Goal: Transaction & Acquisition: Obtain resource

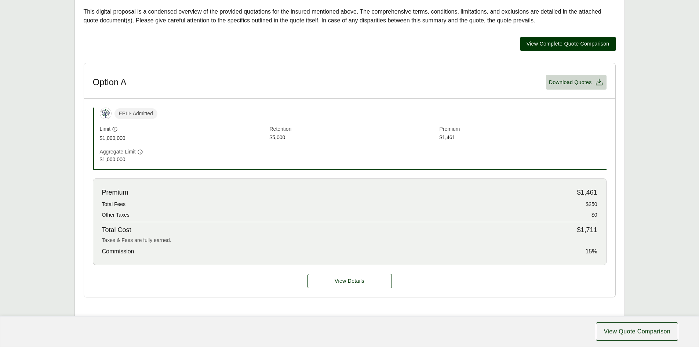
scroll to position [183, 0]
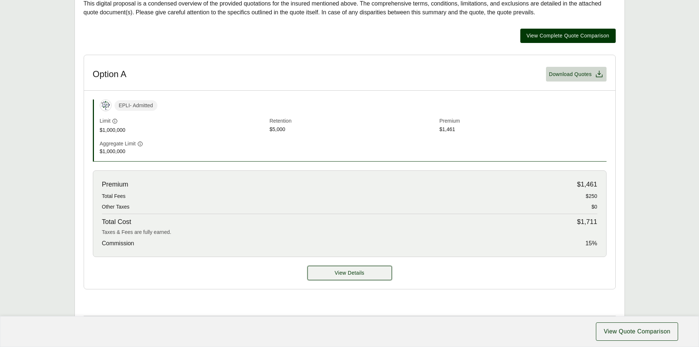
click at [354, 266] on button "View Details" at bounding box center [349, 273] width 84 height 14
click at [580, 70] on span "Download Quotes" at bounding box center [570, 74] width 43 height 8
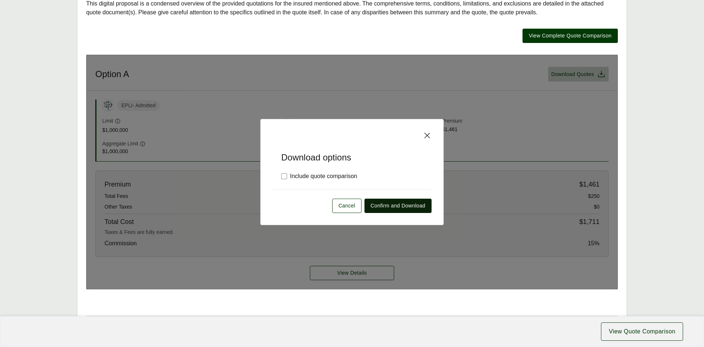
click at [412, 208] on span "Confirm and Download" at bounding box center [398, 206] width 55 height 8
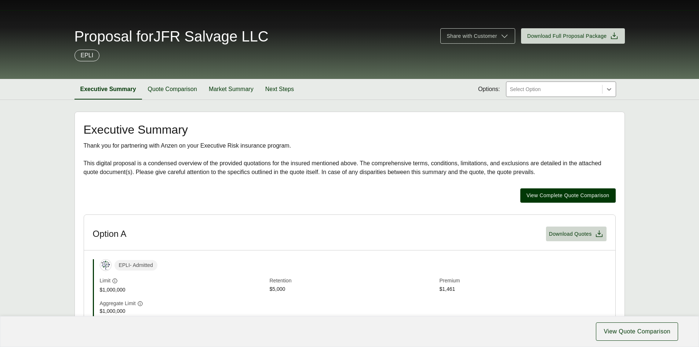
scroll to position [37, 0]
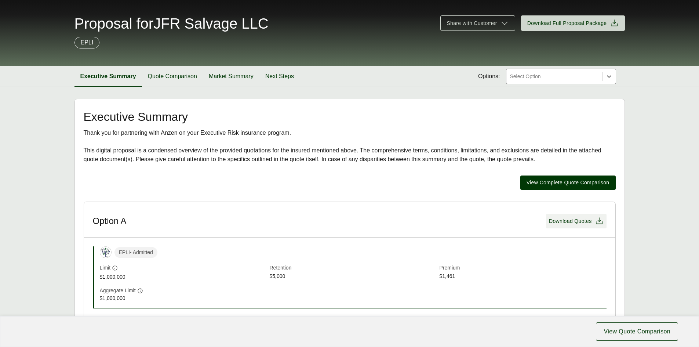
click at [553, 224] on span "Download Quotes" at bounding box center [570, 221] width 43 height 8
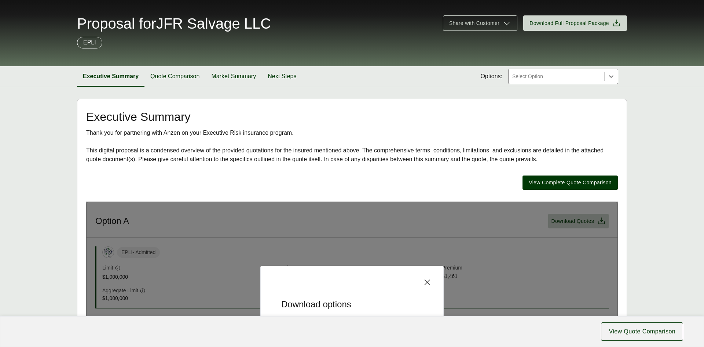
click at [425, 281] on icon at bounding box center [427, 282] width 9 height 9
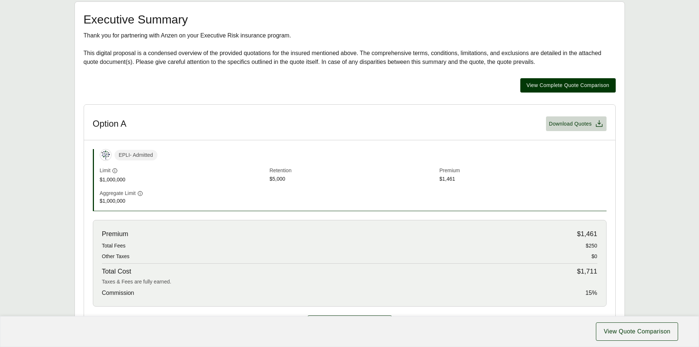
scroll to position [147, 0]
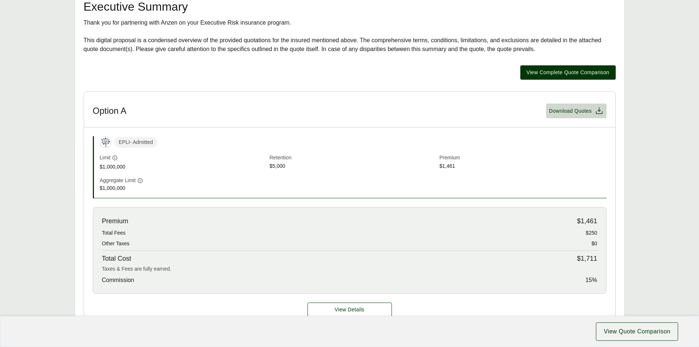
click at [583, 120] on header "Option A Download Quotes" at bounding box center [349, 110] width 531 height 36
click at [587, 117] on button "Download Quotes" at bounding box center [576, 110] width 61 height 15
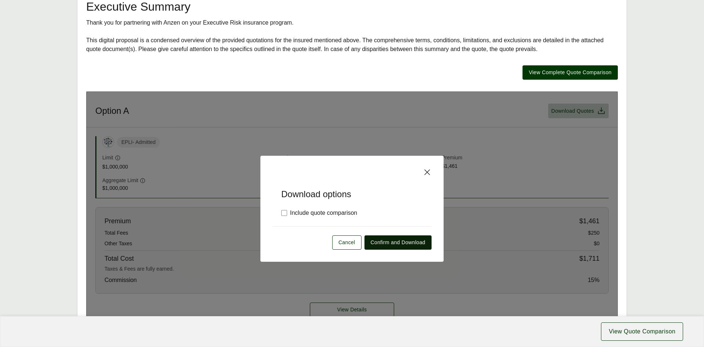
click at [403, 242] on span "Confirm and Download" at bounding box center [398, 242] width 55 height 8
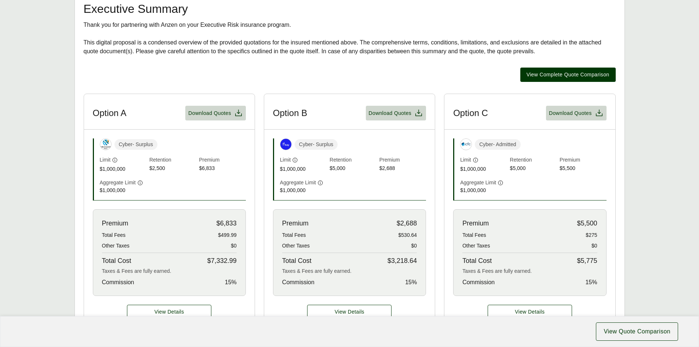
scroll to position [183, 0]
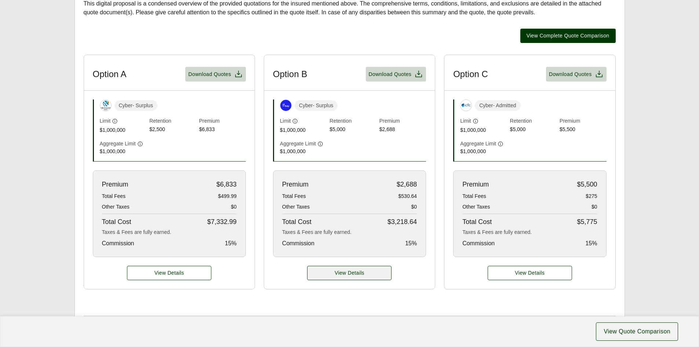
click at [345, 270] on span "View Details" at bounding box center [350, 273] width 30 height 8
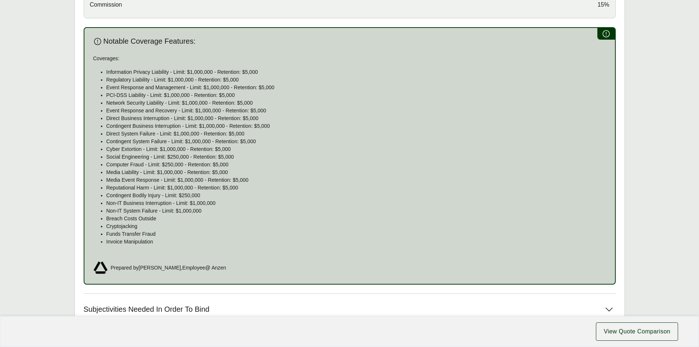
scroll to position [404, 0]
click at [641, 333] on span "View Quote Comparison" at bounding box center [636, 331] width 67 height 9
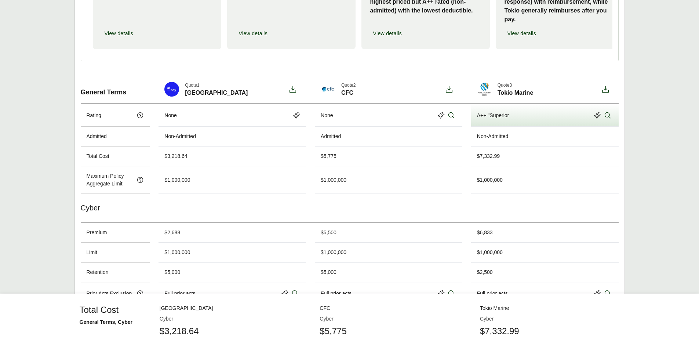
scroll to position [204, 0]
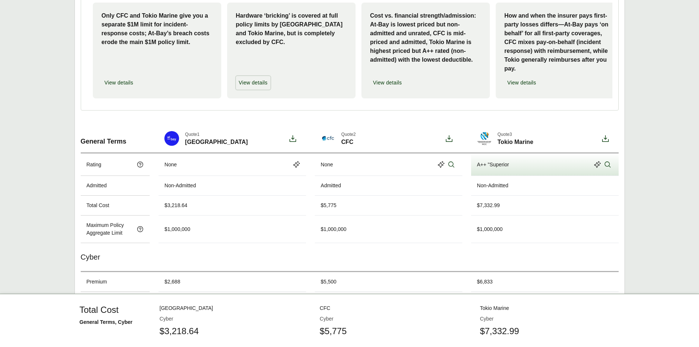
click at [249, 85] on span "View details" at bounding box center [253, 83] width 29 height 8
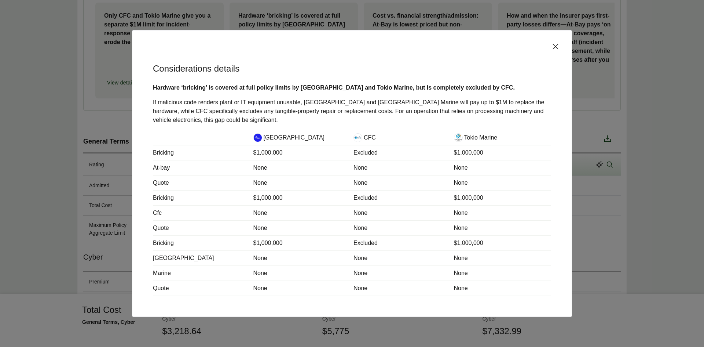
click at [556, 46] on icon at bounding box center [556, 47] width 6 height 6
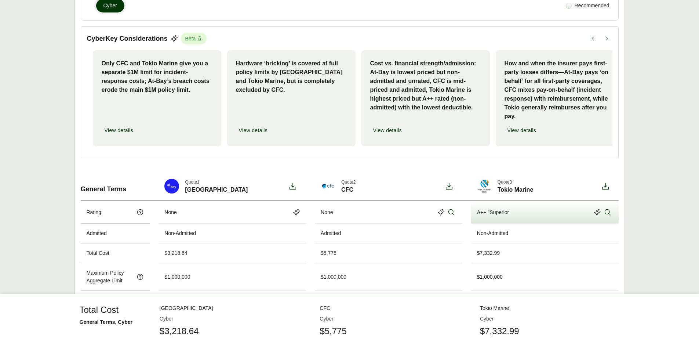
scroll to position [183, 0]
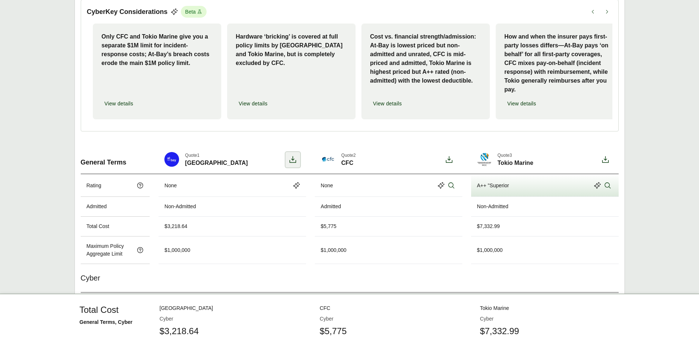
click at [289, 164] on icon at bounding box center [292, 159] width 9 height 9
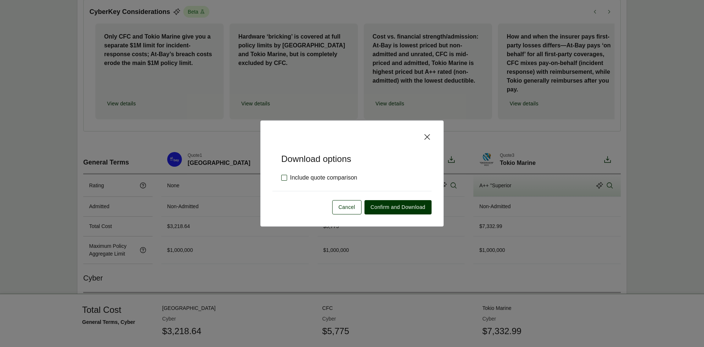
click at [298, 177] on label "Include quote comparison" at bounding box center [319, 177] width 76 height 9
click at [397, 208] on span "Confirm and Download" at bounding box center [398, 207] width 55 height 8
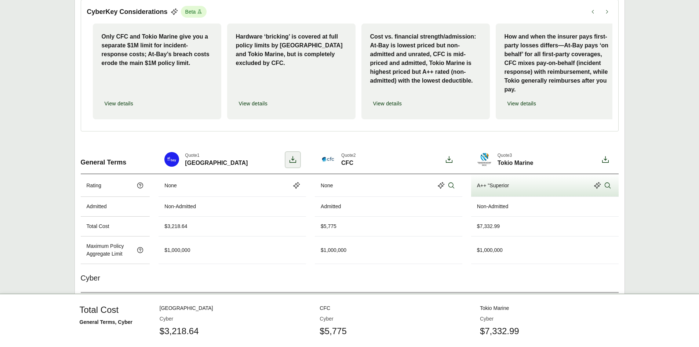
click at [292, 163] on icon at bounding box center [292, 159] width 7 height 7
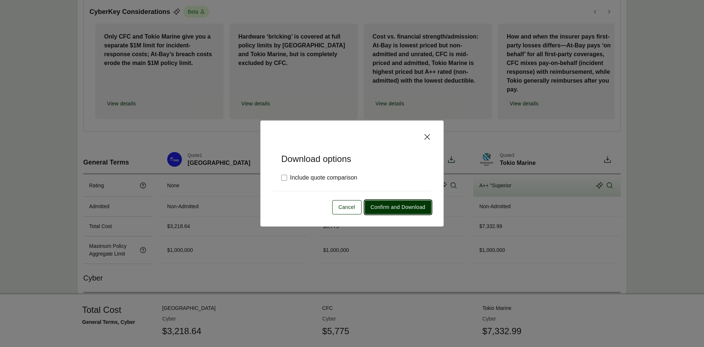
click at [400, 207] on span "Confirm and Download" at bounding box center [398, 207] width 55 height 8
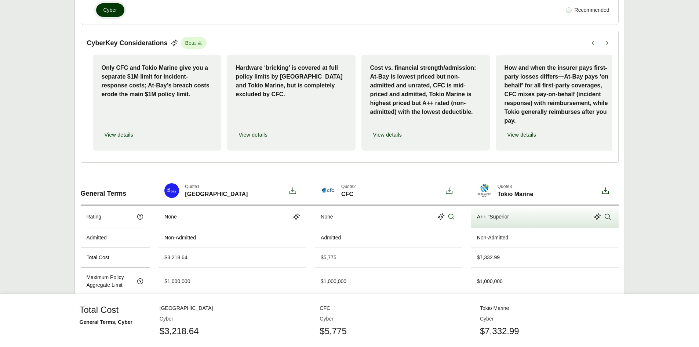
scroll to position [147, 0]
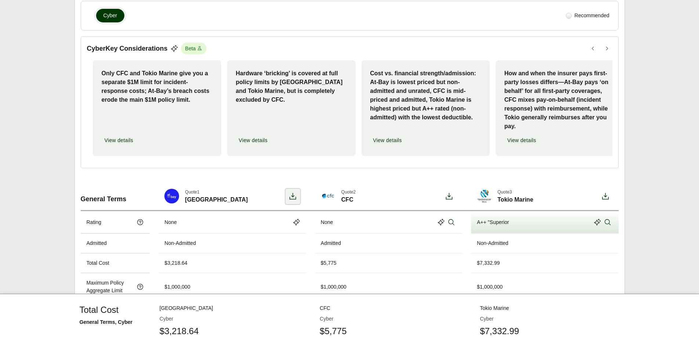
click at [294, 199] on icon at bounding box center [292, 196] width 7 height 7
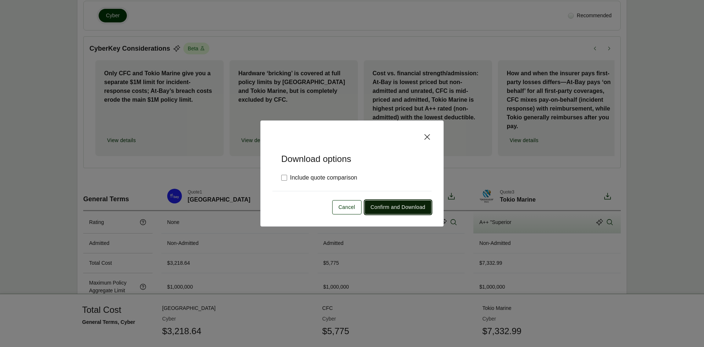
click at [398, 208] on span "Confirm and Download" at bounding box center [398, 207] width 55 height 8
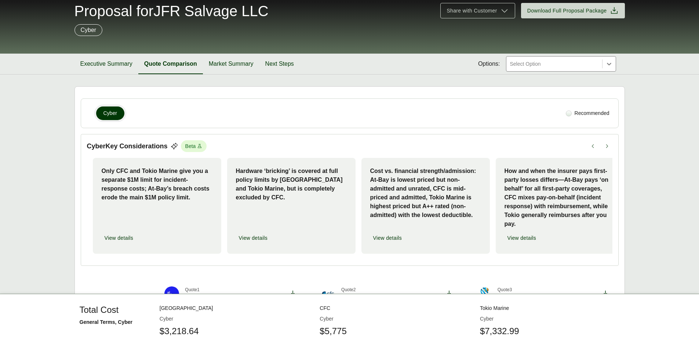
scroll to position [0, 0]
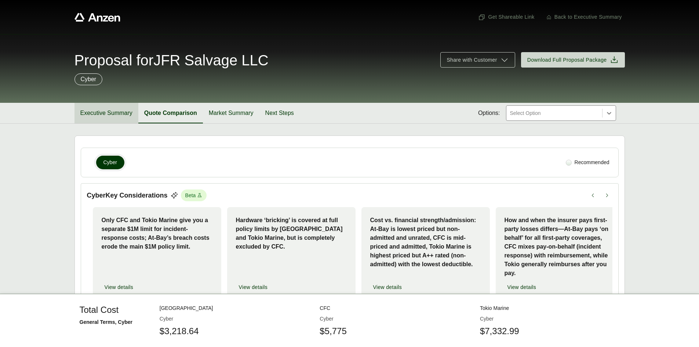
click at [88, 113] on button "Executive Summary" at bounding box center [106, 113] width 64 height 21
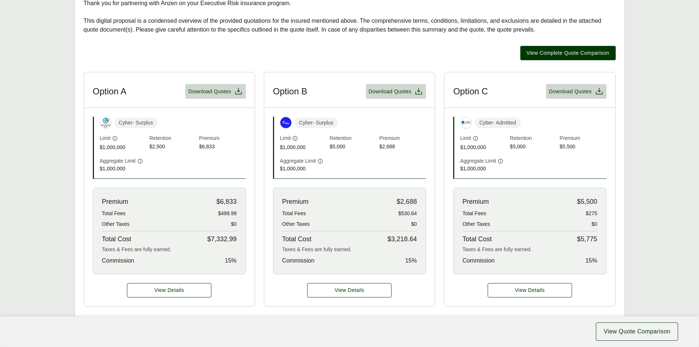
scroll to position [183, 0]
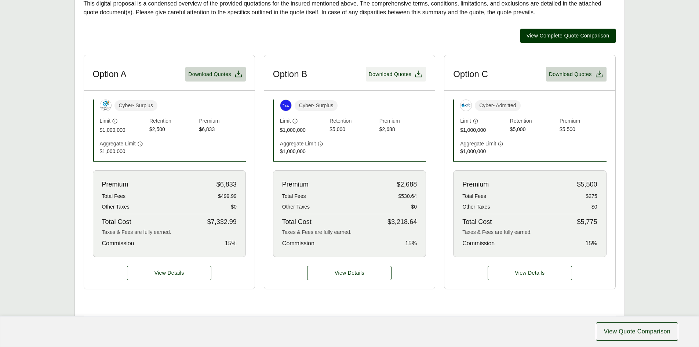
click at [411, 74] on span "Download Quotes" at bounding box center [390, 74] width 43 height 8
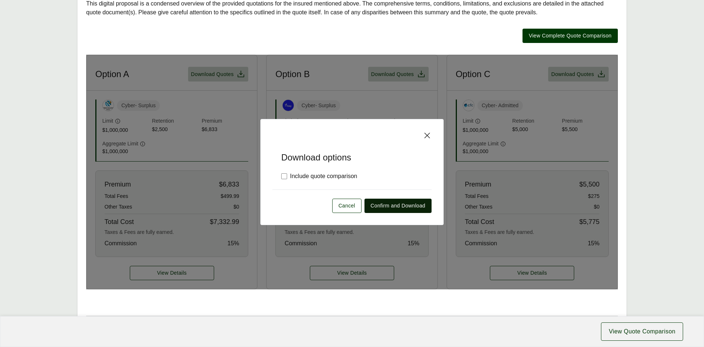
click at [415, 206] on span "Confirm and Download" at bounding box center [398, 206] width 55 height 8
